Goal: Task Accomplishment & Management: Manage account settings

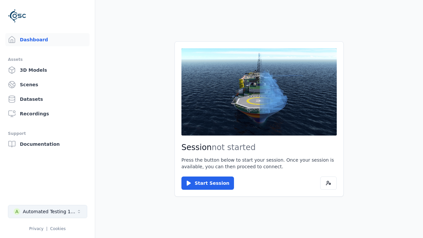
click at [48, 212] on div "Automated Testing 1 - Playwright" at bounding box center [50, 211] width 54 height 7
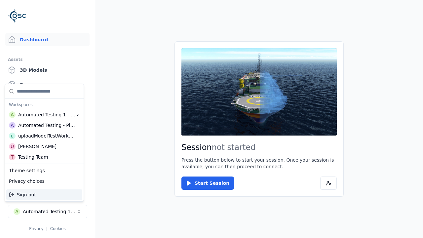
click at [44, 125] on div "Automated Testing - Playwright" at bounding box center [46, 125] width 57 height 7
click at [212, 119] on html "Support Dashboard Assets 3D Models Scenes Datasets Recordings Support Documenta…" at bounding box center [211, 119] width 423 height 238
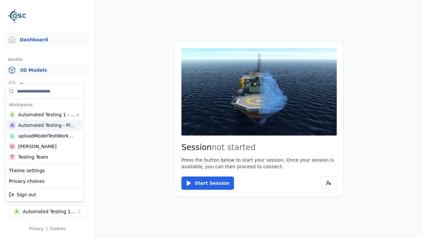
click at [47, 70] on link "3D Models" at bounding box center [47, 69] width 84 height 13
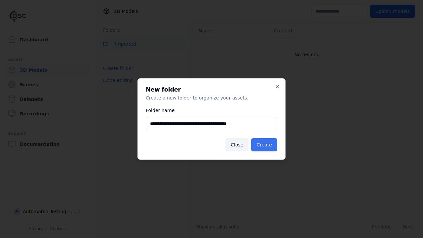
type input "**********"
click at [264, 145] on button "Create" at bounding box center [264, 144] width 26 height 13
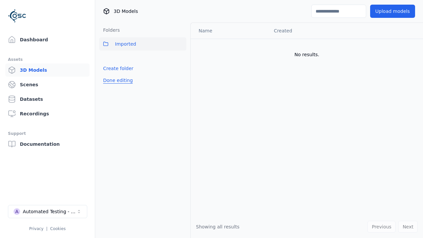
click at [118, 86] on button "Done editing" at bounding box center [118, 80] width 38 height 12
click at [112, 83] on button "Done editing" at bounding box center [118, 80] width 38 height 12
click at [181, 59] on html "Support Dashboard Assets 3D Models Scenes Datasets Recordings Support Documenta…" at bounding box center [211, 119] width 423 height 238
